Goal: Information Seeking & Learning: Find specific fact

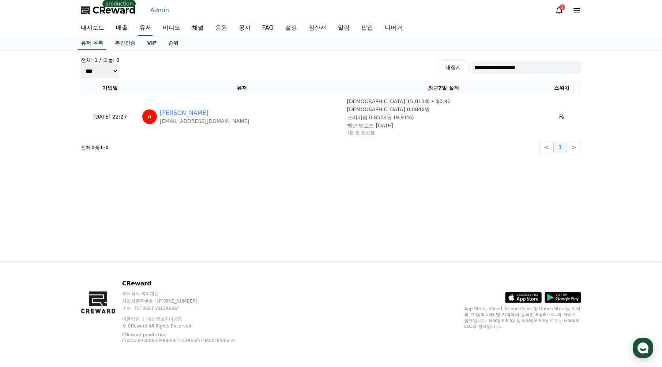
click at [198, 29] on link "채널" at bounding box center [197, 27] width 23 height 15
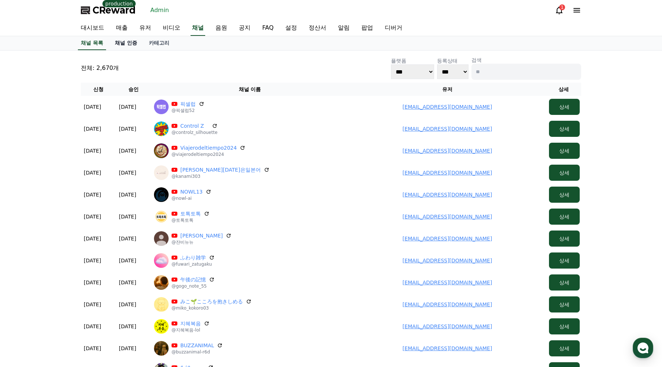
click at [129, 45] on link "채널 인증" at bounding box center [126, 43] width 34 height 14
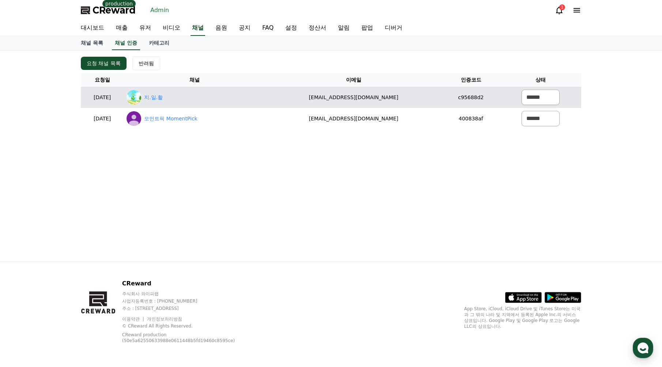
click at [182, 101] on div "지.일.활" at bounding box center [195, 97] width 136 height 15
click at [163, 100] on link "지.일.활" at bounding box center [153, 98] width 19 height 8
drag, startPoint x: 337, startPoint y: 98, endPoint x: 453, endPoint y: 104, distance: 116.5
click at [429, 103] on td "mansoni@naver.com" at bounding box center [354, 97] width 176 height 21
copy td "mansoni@naver.com"
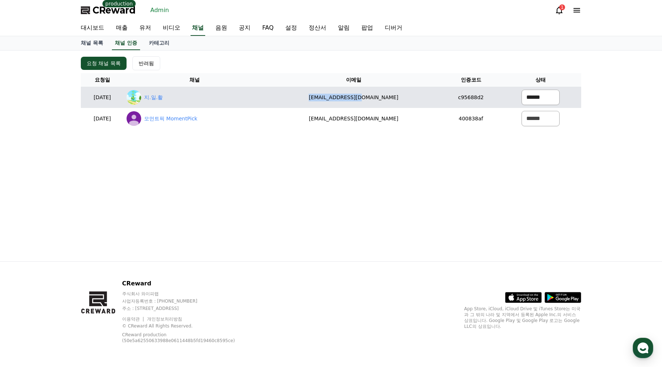
click at [536, 98] on select "****** *** ***" at bounding box center [541, 97] width 38 height 15
click at [522, 90] on select "****** *** ***" at bounding box center [541, 97] width 38 height 15
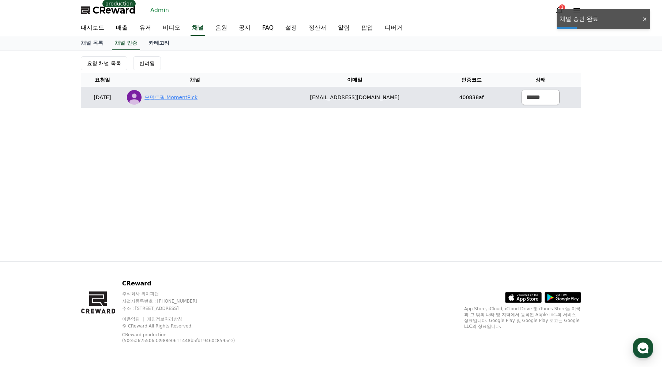
click at [183, 94] on link "모먼트픽 MomentPick" at bounding box center [171, 98] width 53 height 8
click at [525, 99] on select "****** *** ***" at bounding box center [541, 97] width 38 height 15
select select "********"
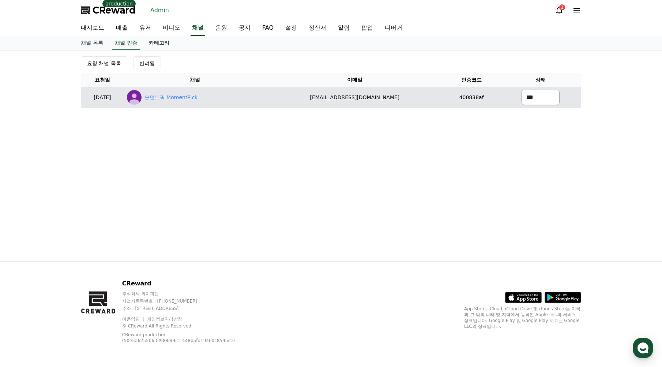
click at [522, 90] on select "****** *** ***" at bounding box center [541, 97] width 38 height 15
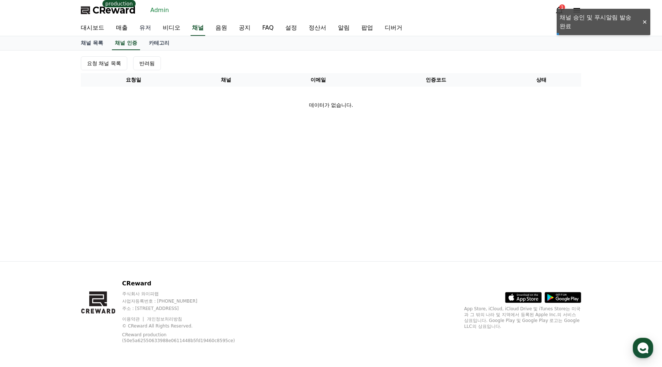
click at [146, 27] on link "유저" at bounding box center [145, 27] width 23 height 15
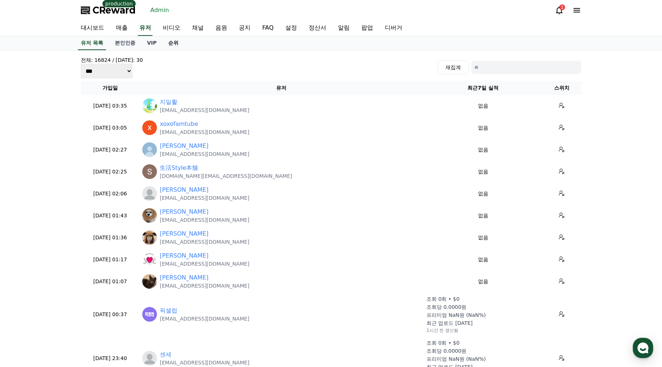
click at [168, 44] on link "순위" at bounding box center [173, 43] width 22 height 14
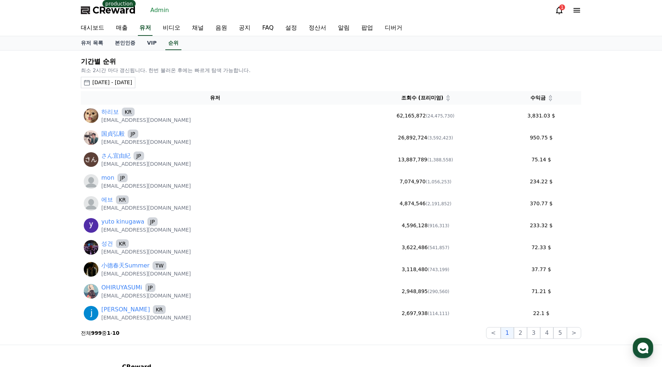
click at [550, 100] on icon at bounding box center [550, 100] width 3 height 2
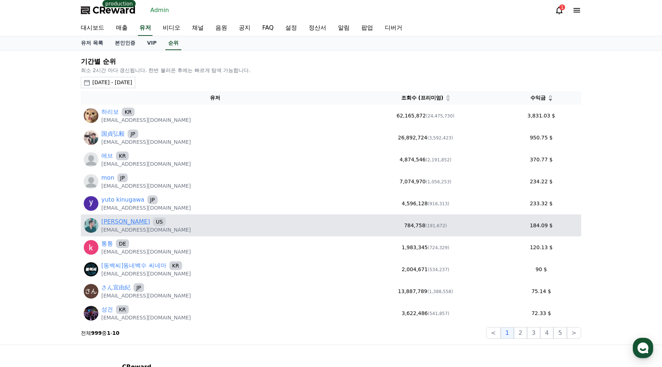
click at [123, 222] on link "[PERSON_NAME]" at bounding box center [125, 221] width 49 height 9
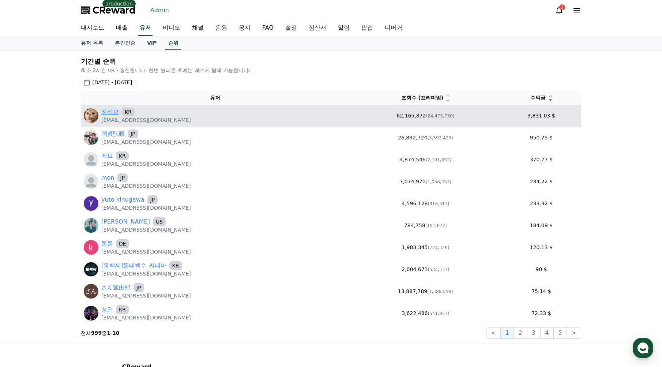
click at [106, 112] on link "하리보" at bounding box center [110, 112] width 18 height 9
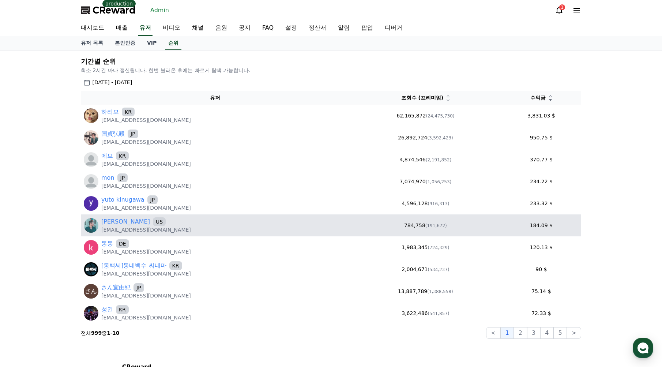
click at [119, 224] on link "[PERSON_NAME]" at bounding box center [125, 221] width 49 height 9
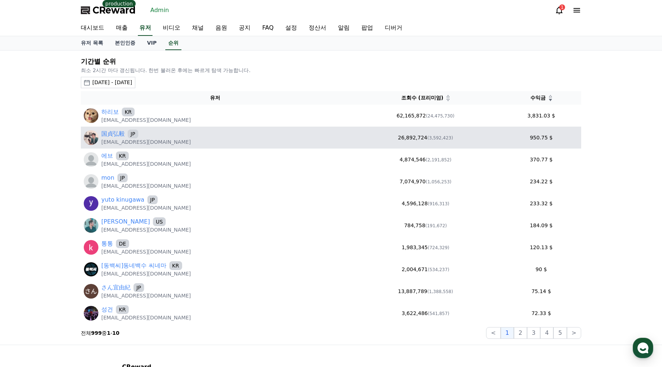
drag, startPoint x: 193, startPoint y: 146, endPoint x: 101, endPoint y: 146, distance: 92.6
click at [101, 146] on td "国貞弘毅 JP hiroki08120625@gmail.com" at bounding box center [215, 138] width 269 height 22
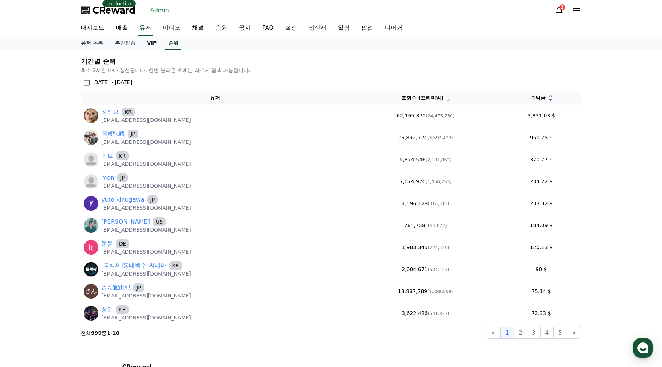
copy p "hiroki08120625@gmail.com"
click at [143, 25] on link "유저" at bounding box center [145, 27] width 15 height 15
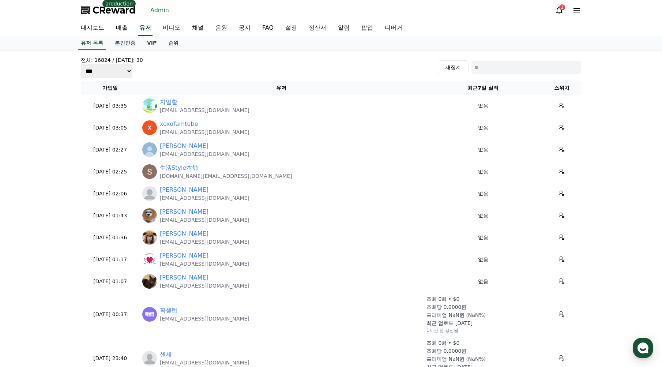
click at [511, 66] on input at bounding box center [527, 67] width 110 height 13
paste input "**********"
type input "**********"
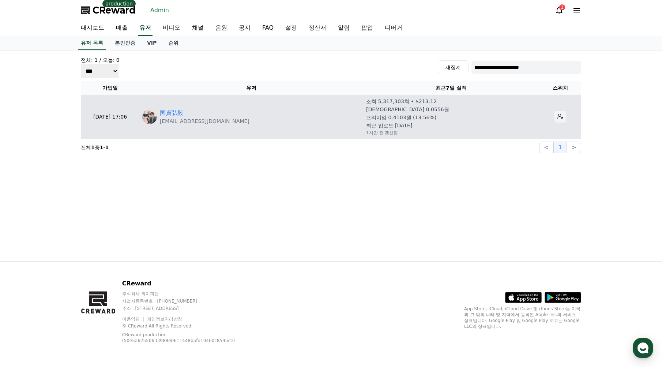
click at [555, 117] on button at bounding box center [561, 117] width 12 height 12
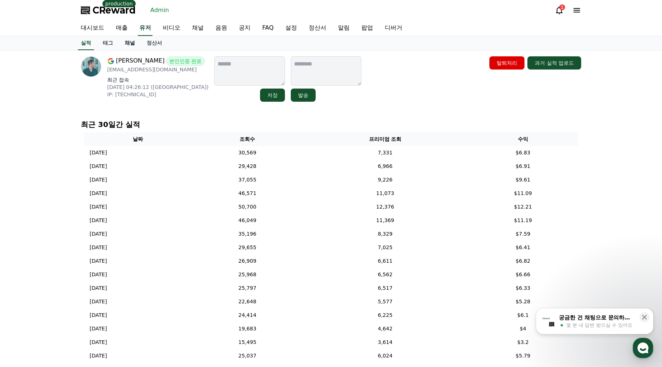
click at [132, 43] on link "채널" at bounding box center [130, 43] width 22 height 14
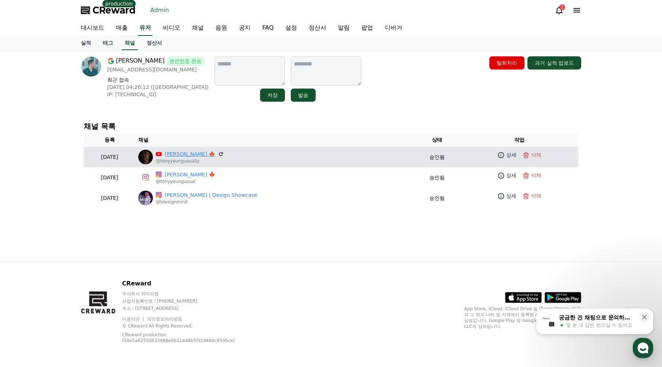
click at [206, 150] on link "[PERSON_NAME] 🍁" at bounding box center [190, 154] width 51 height 8
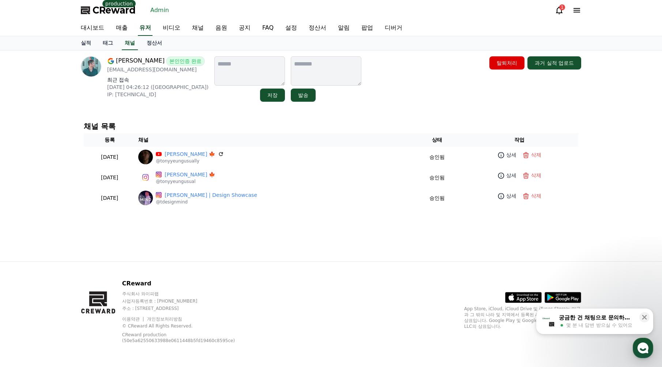
click at [371, 102] on div "Tony Yeung 본인인증 완료 mrtkwyoung@gmail.com 최근 접속 2025-07-20 04:26:12 (US) IP: 194.…" at bounding box center [331, 78] width 506 height 51
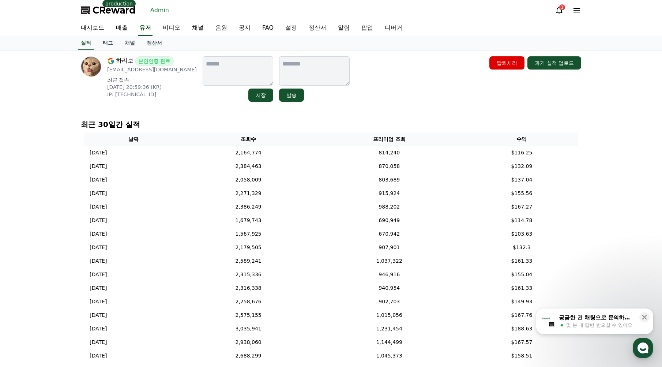
click at [455, 95] on div "하리보 본인인증 완료 newsrang55@gmail.com 최근 접속 2025-08-14 20:59:36 (KR) IP: 2001:e60:a3…" at bounding box center [331, 78] width 501 height 45
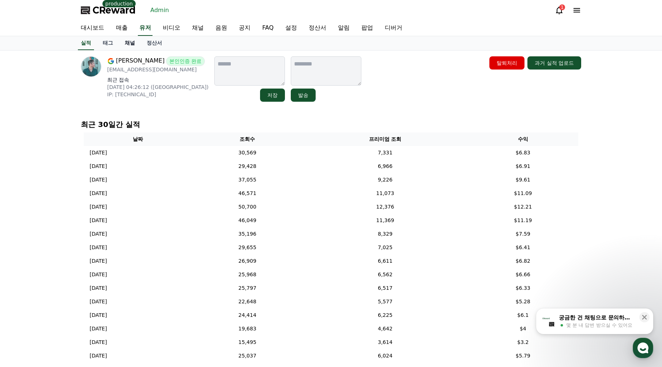
click at [128, 45] on link "채널" at bounding box center [130, 43] width 22 height 14
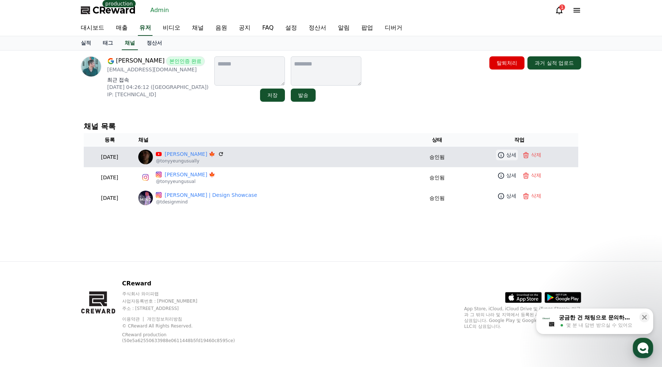
click at [501, 156] on icon at bounding box center [501, 155] width 6 height 6
click at [506, 157] on p "상세" at bounding box center [511, 155] width 10 height 8
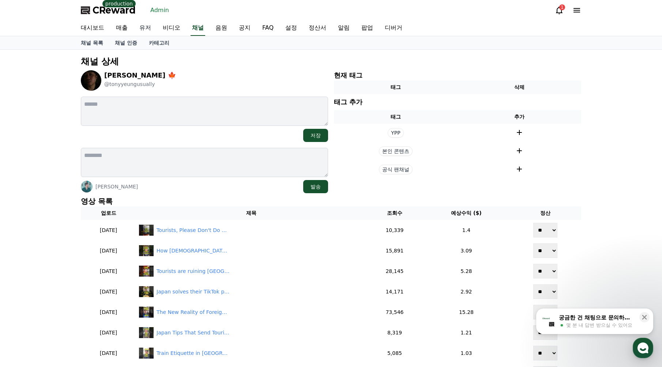
click at [151, 29] on link "유저" at bounding box center [145, 27] width 23 height 15
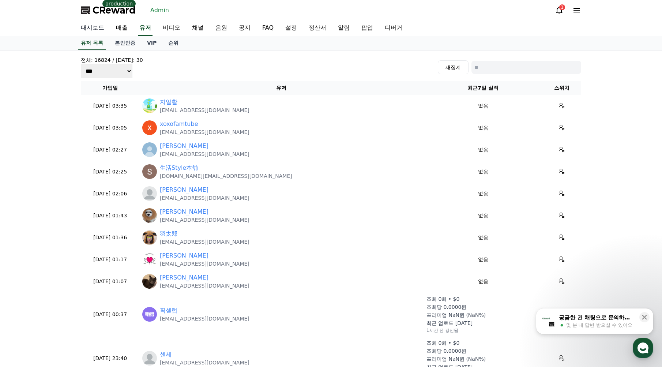
click at [102, 29] on link "대시보드" at bounding box center [92, 27] width 35 height 15
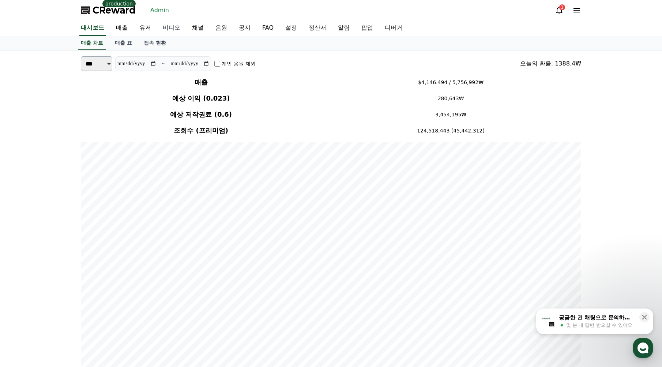
click at [180, 29] on link "비디오" at bounding box center [171, 27] width 29 height 15
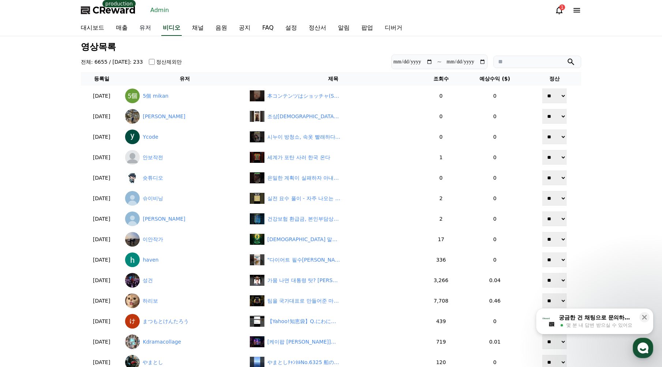
click at [147, 30] on link "유저" at bounding box center [145, 27] width 23 height 15
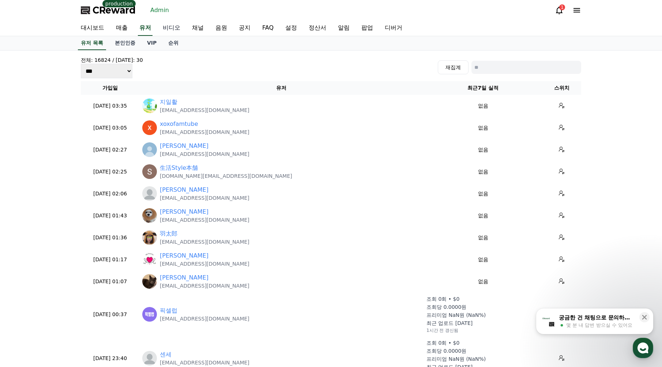
click at [173, 30] on link "비디오" at bounding box center [171, 27] width 29 height 15
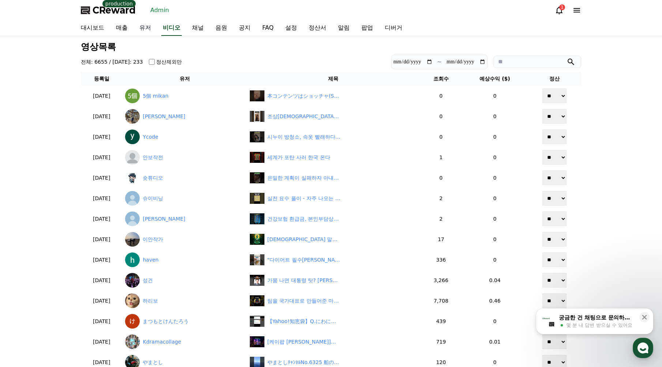
click at [145, 29] on link "유저" at bounding box center [145, 27] width 23 height 15
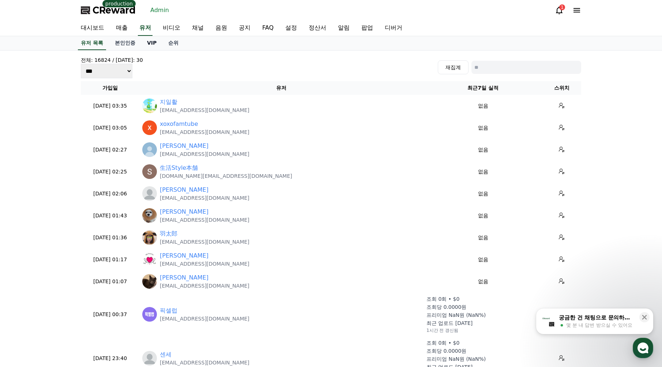
click at [154, 42] on link "VIP" at bounding box center [151, 43] width 21 height 14
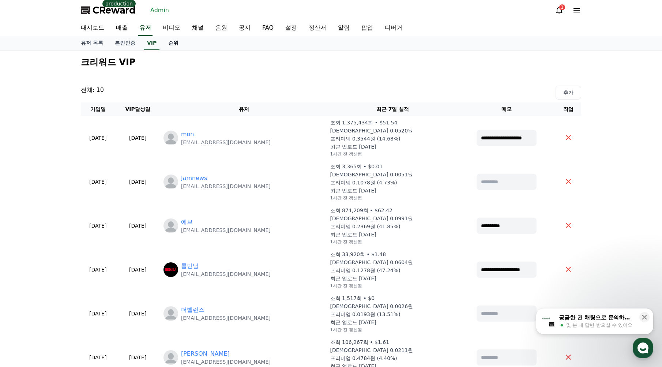
click at [175, 45] on link "순위" at bounding box center [173, 43] width 22 height 14
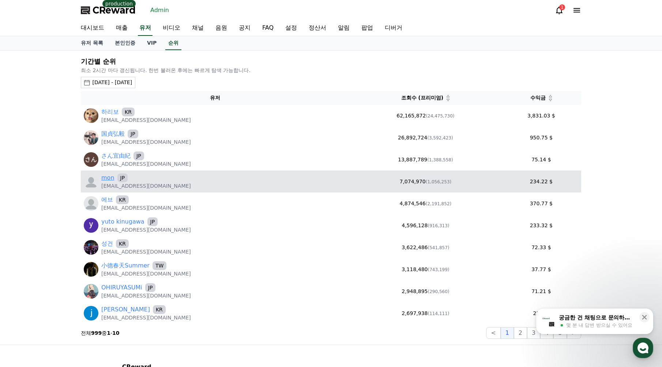
click at [108, 177] on link "mon" at bounding box center [107, 177] width 13 height 9
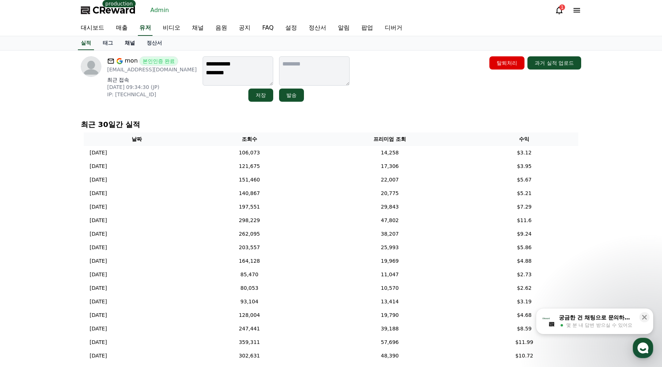
click at [128, 45] on link "채널" at bounding box center [130, 43] width 22 height 14
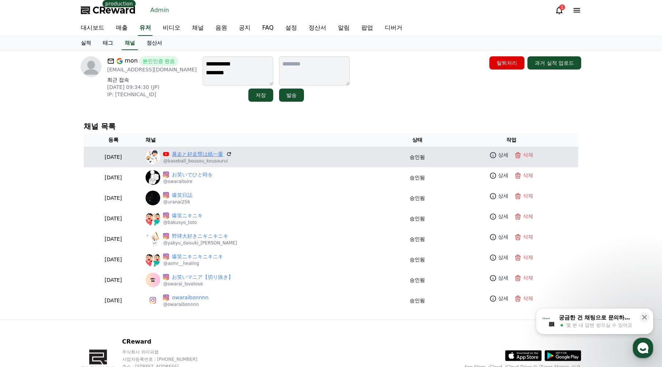
click at [220, 155] on link "暴走と好走塁は紙一重" at bounding box center [197, 154] width 51 height 8
click at [501, 157] on p "상세" at bounding box center [503, 155] width 10 height 8
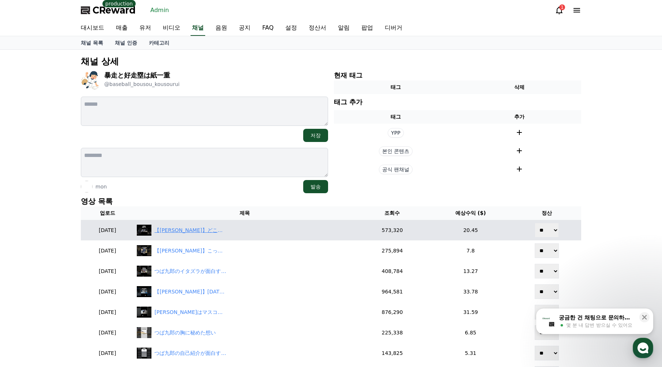
click at [216, 230] on div "【[PERSON_NAME]】どこでも鬼畜っぷりを発揮する鬼畜ペンギン" at bounding box center [190, 231] width 73 height 8
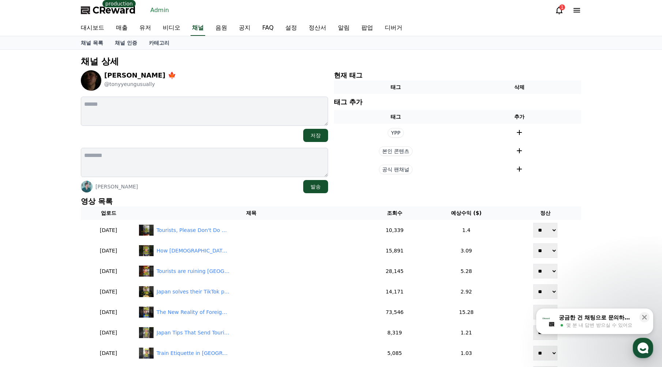
click at [265, 78] on div "[PERSON_NAME] 🍁 @tonyyeungusually" at bounding box center [204, 80] width 247 height 20
